Goal: Information Seeking & Learning: Learn about a topic

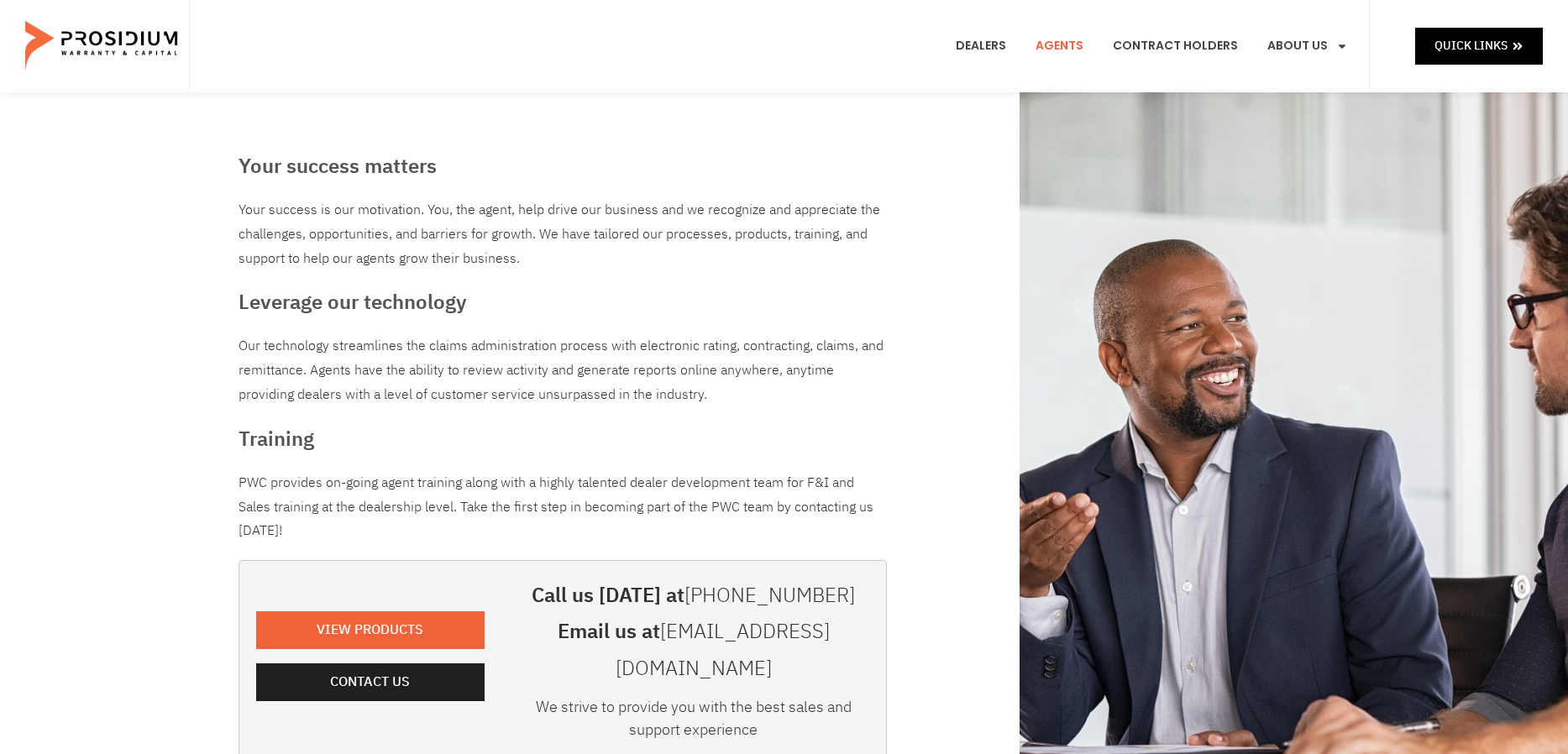
click at [819, 41] on div "Dealers Agents Contract Holders About Us Products News & Updates Leadership Car…" at bounding box center [779, 46] width 1181 height 93
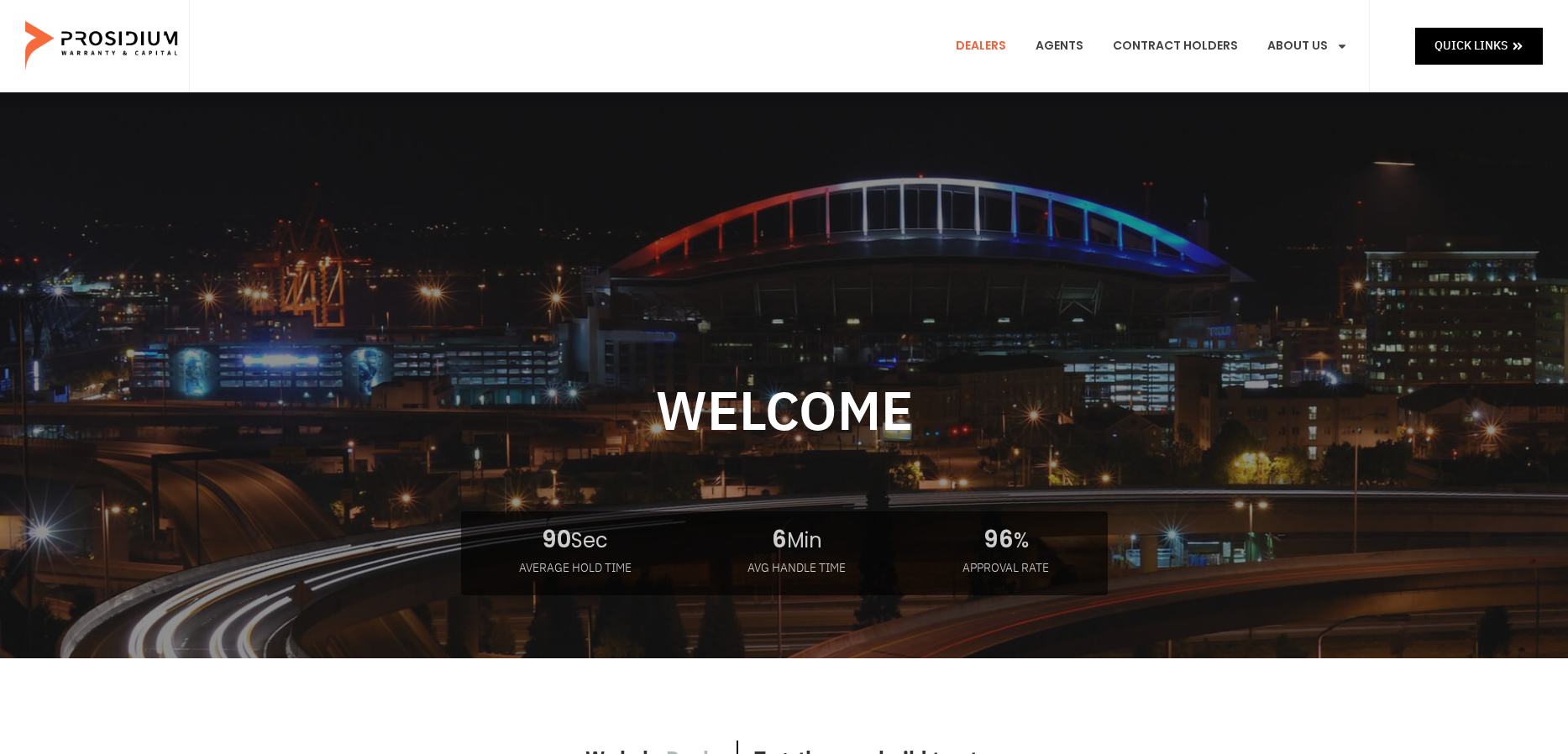
click at [989, 43] on link "Dealers" at bounding box center [981, 46] width 76 height 62
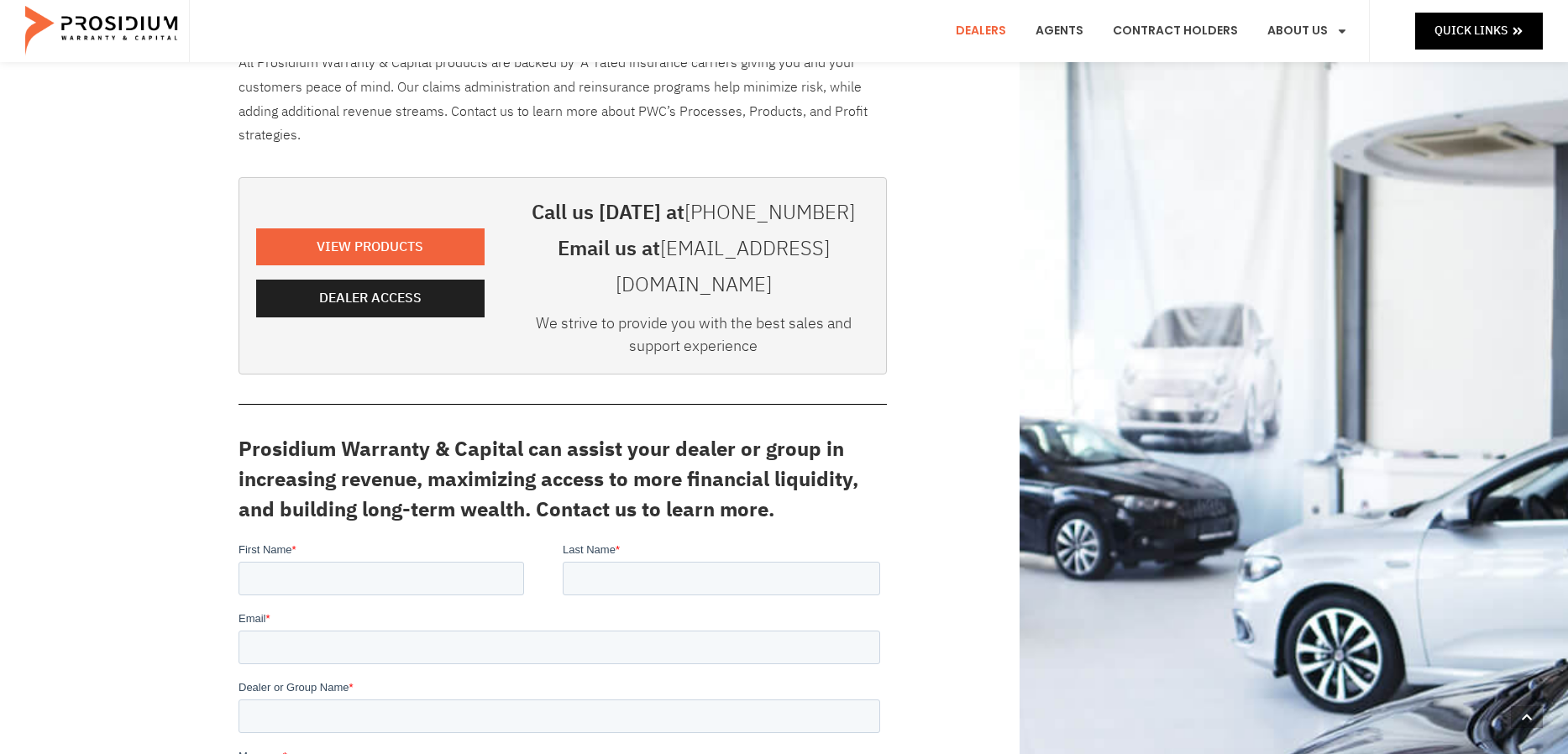
scroll to position [336, 0]
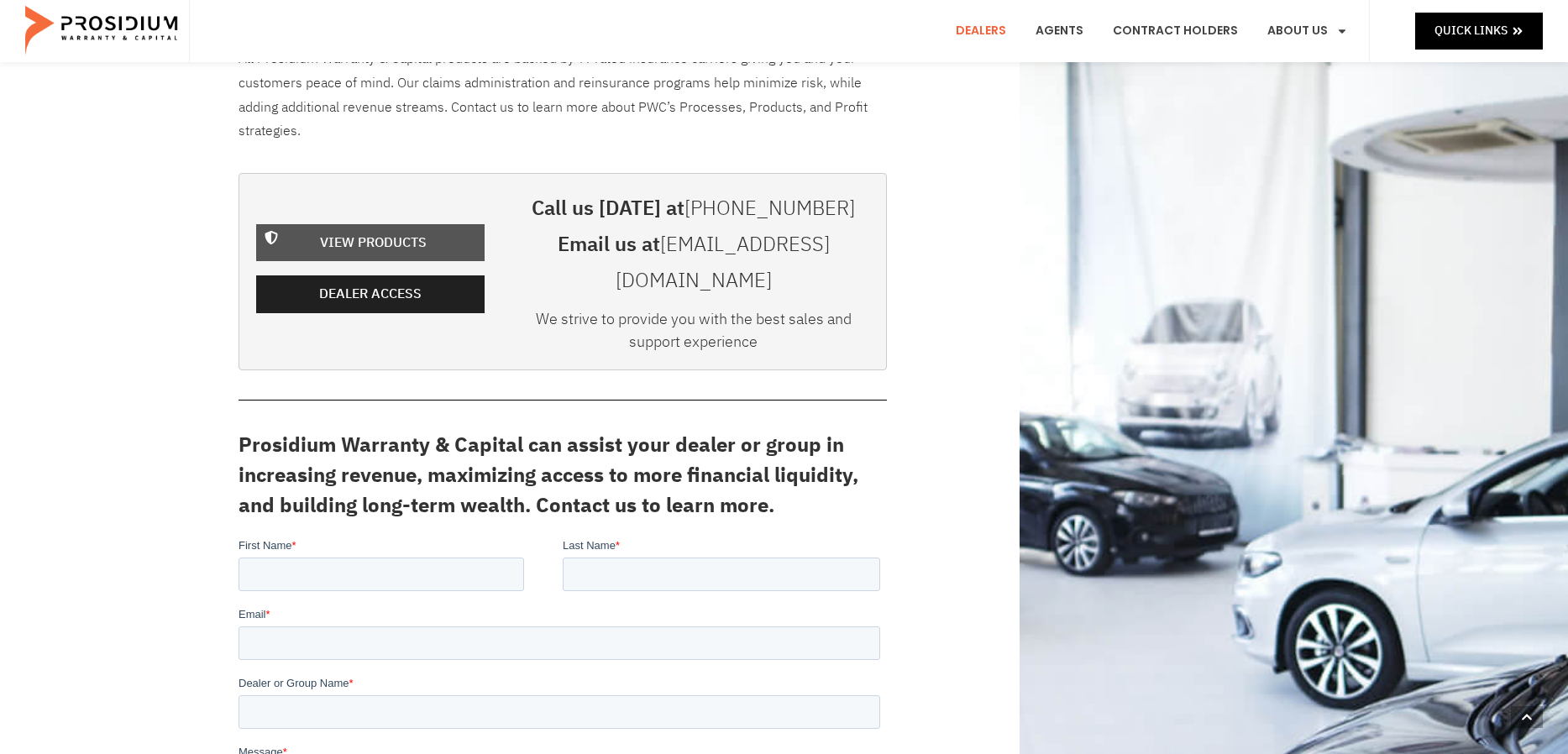
click at [312, 231] on span "View Products" at bounding box center [373, 244] width 185 height 24
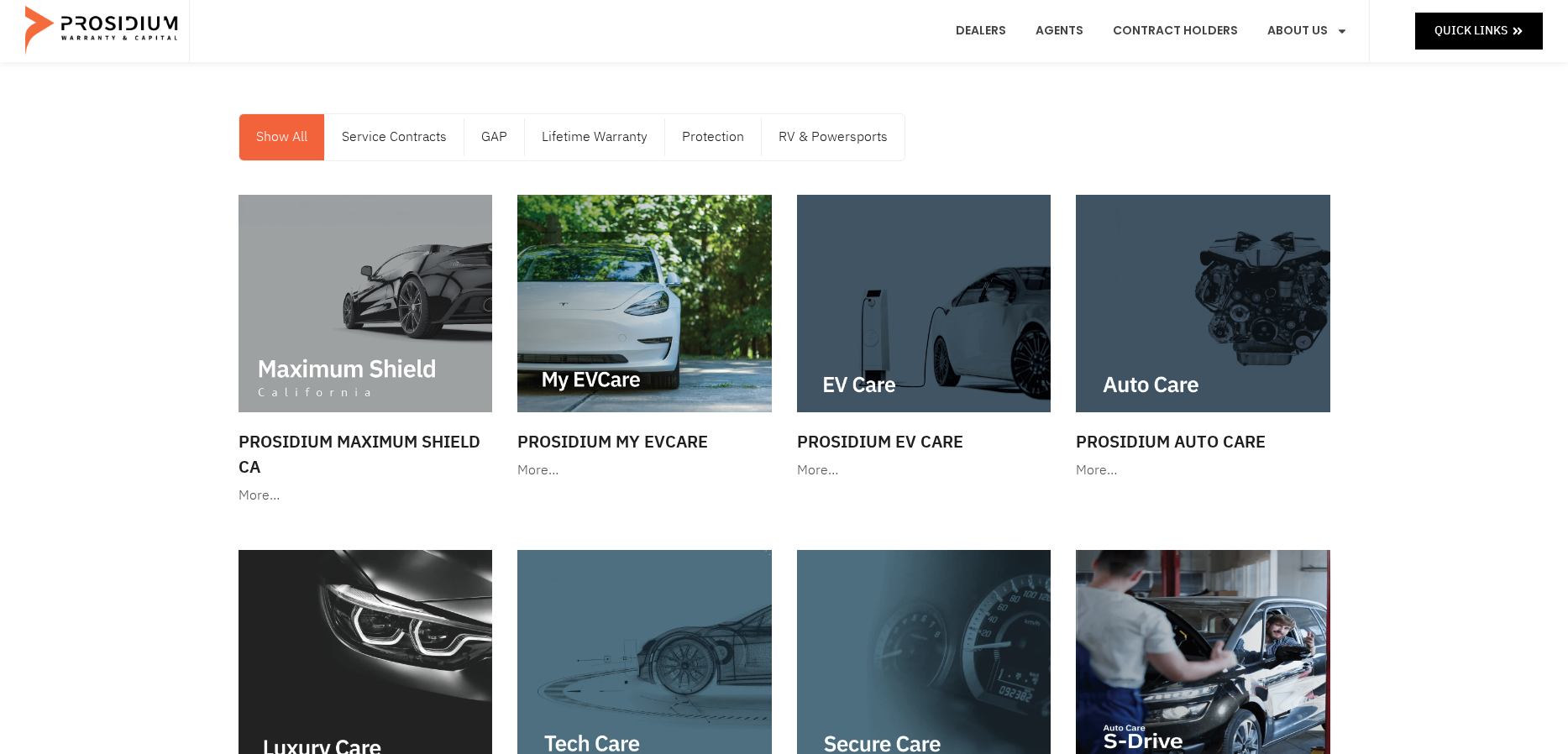
scroll to position [84, 0]
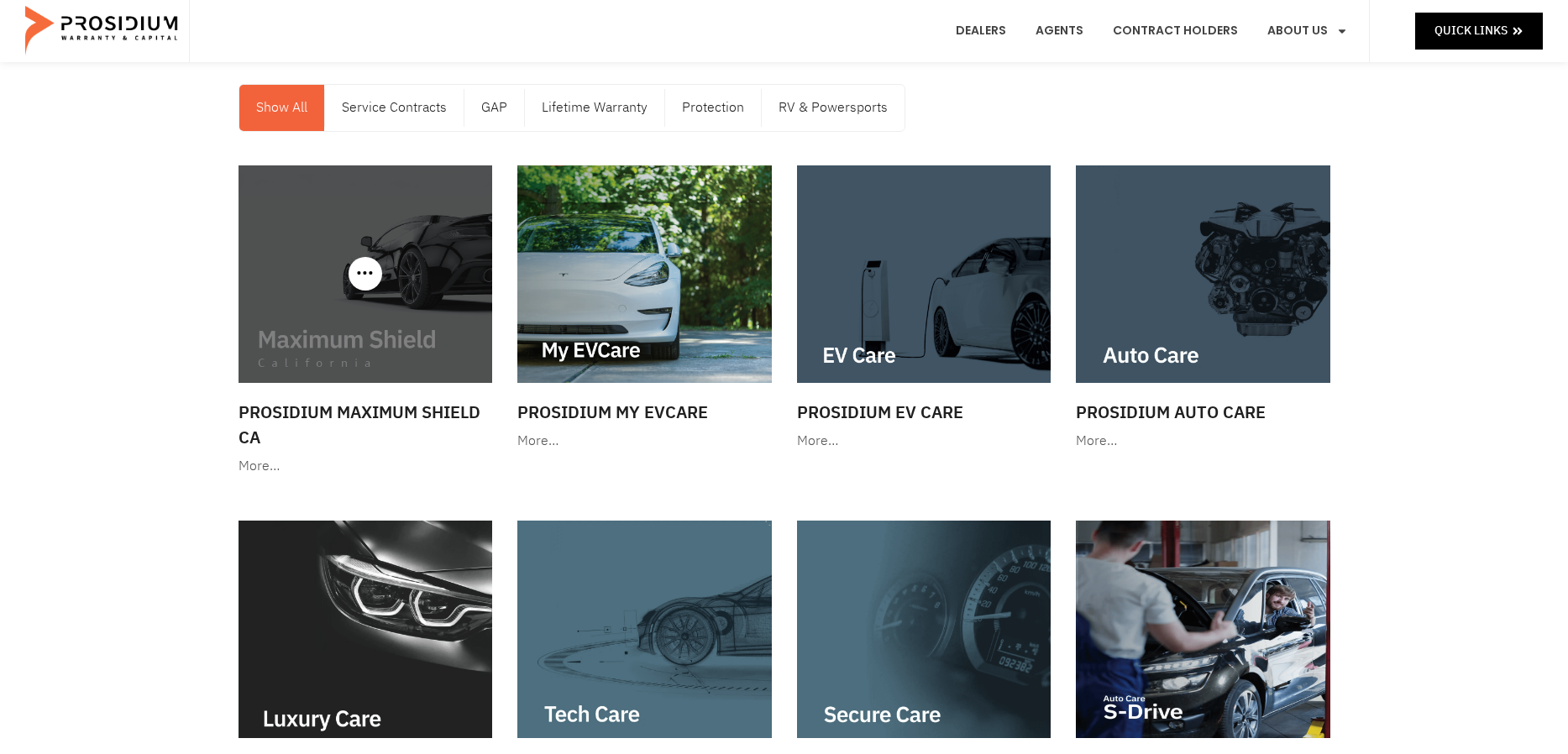
click at [250, 466] on div "More…" at bounding box center [366, 466] width 255 height 24
